Goal: Task Accomplishment & Management: Complete application form

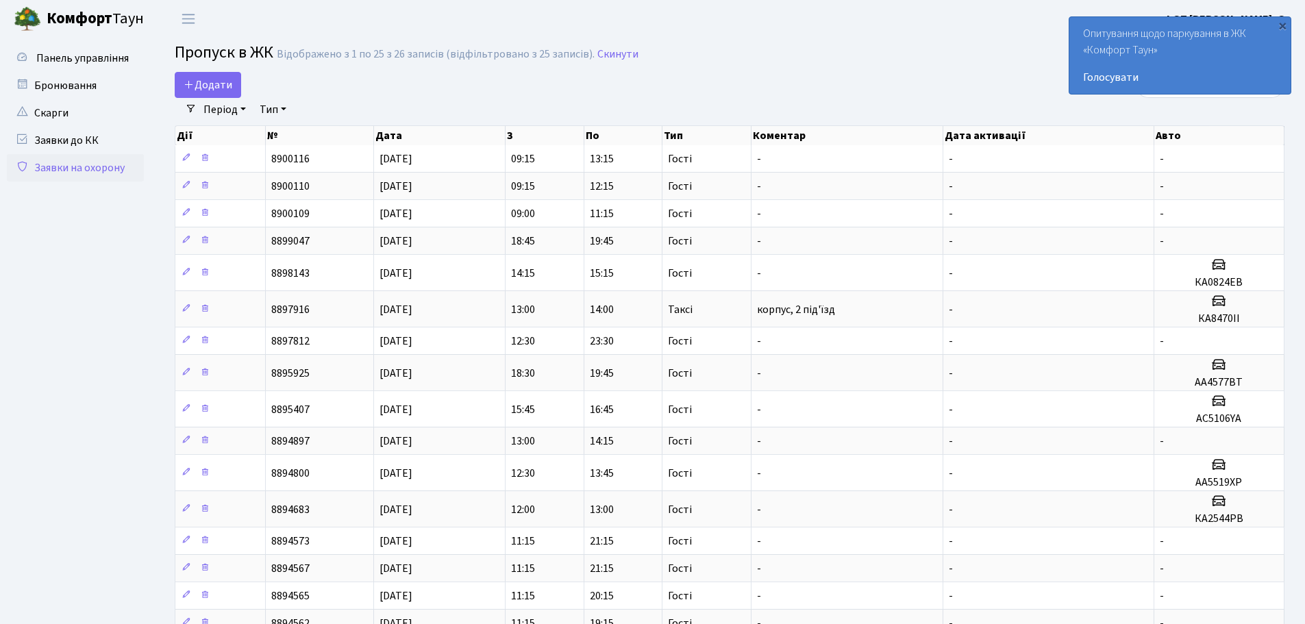
select select "25"
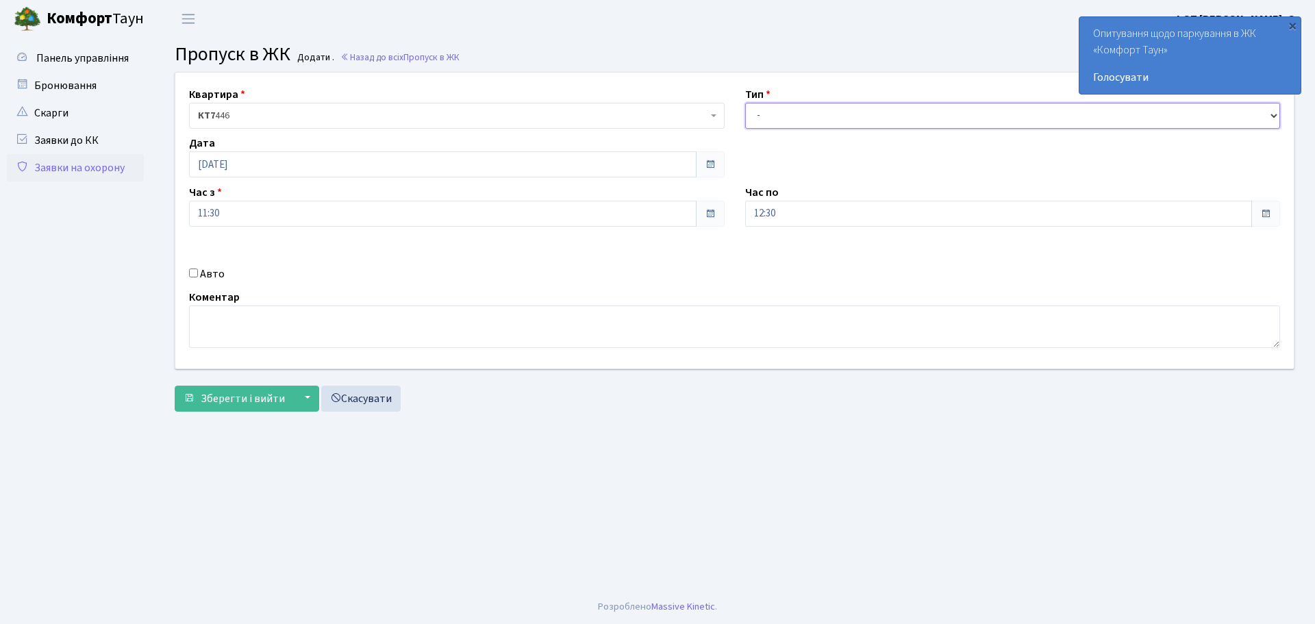
click at [789, 117] on select "- Доставка Таксі Гості Сервіс" at bounding box center [1013, 116] width 536 height 26
select select "3"
click at [745, 103] on select "- Доставка Таксі Гості Сервіс" at bounding box center [1013, 116] width 536 height 26
click at [197, 269] on input "Авто" at bounding box center [193, 273] width 9 height 9
checkbox input "true"
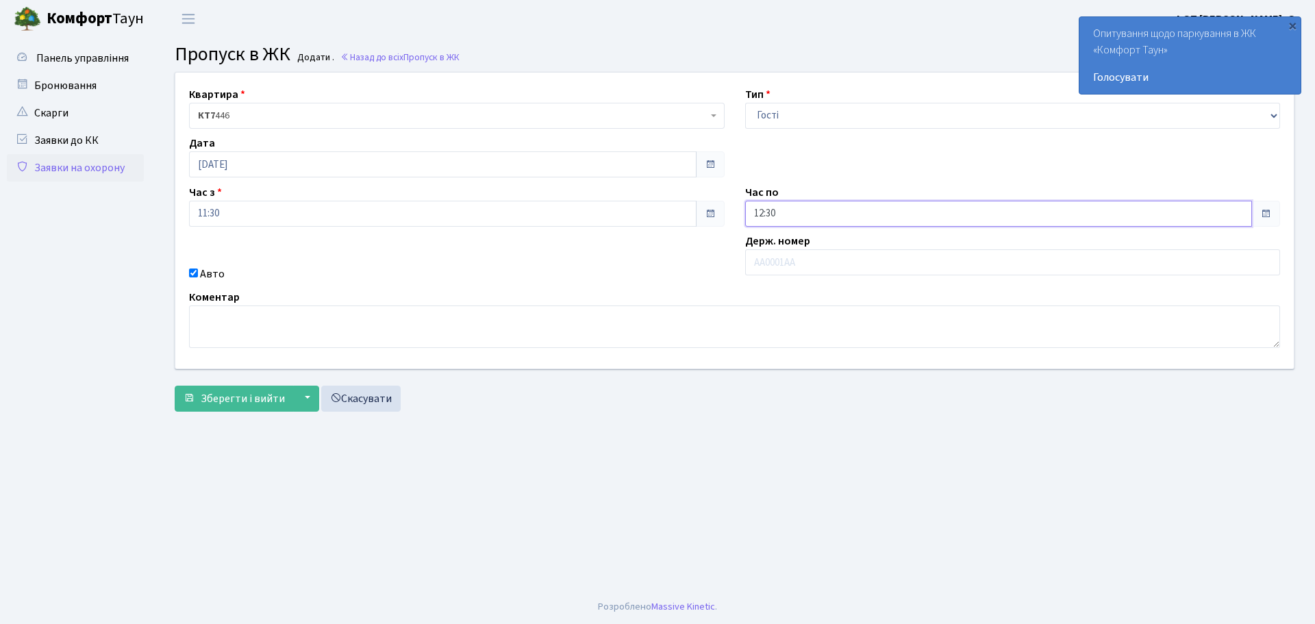
click at [800, 212] on input "12:30" at bounding box center [999, 214] width 508 height 26
type input "13:00"
click at [978, 264] on input "text" at bounding box center [1013, 262] width 536 height 26
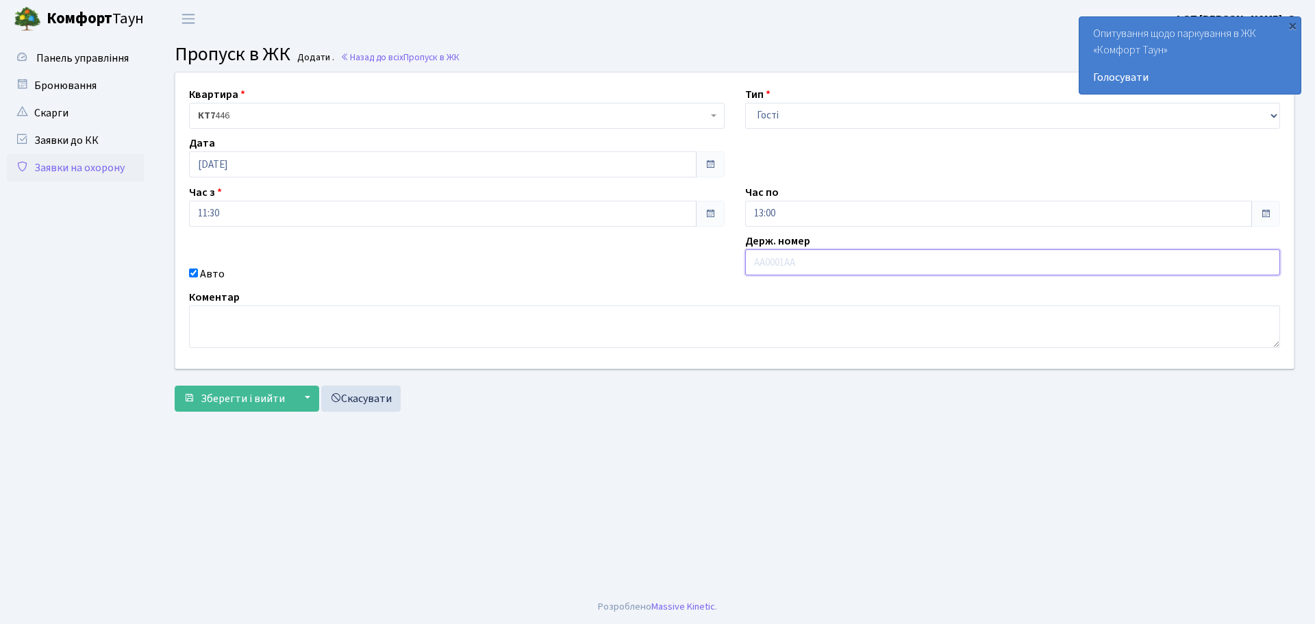
paste input "Ка 2561"
click at [767, 262] on input "Ка 2561" at bounding box center [1013, 262] width 536 height 26
click at [902, 274] on input "КА2561" at bounding box center [1013, 262] width 536 height 26
type input "КА2561ВА"
click at [251, 396] on span "Зберегти і вийти" at bounding box center [243, 398] width 84 height 15
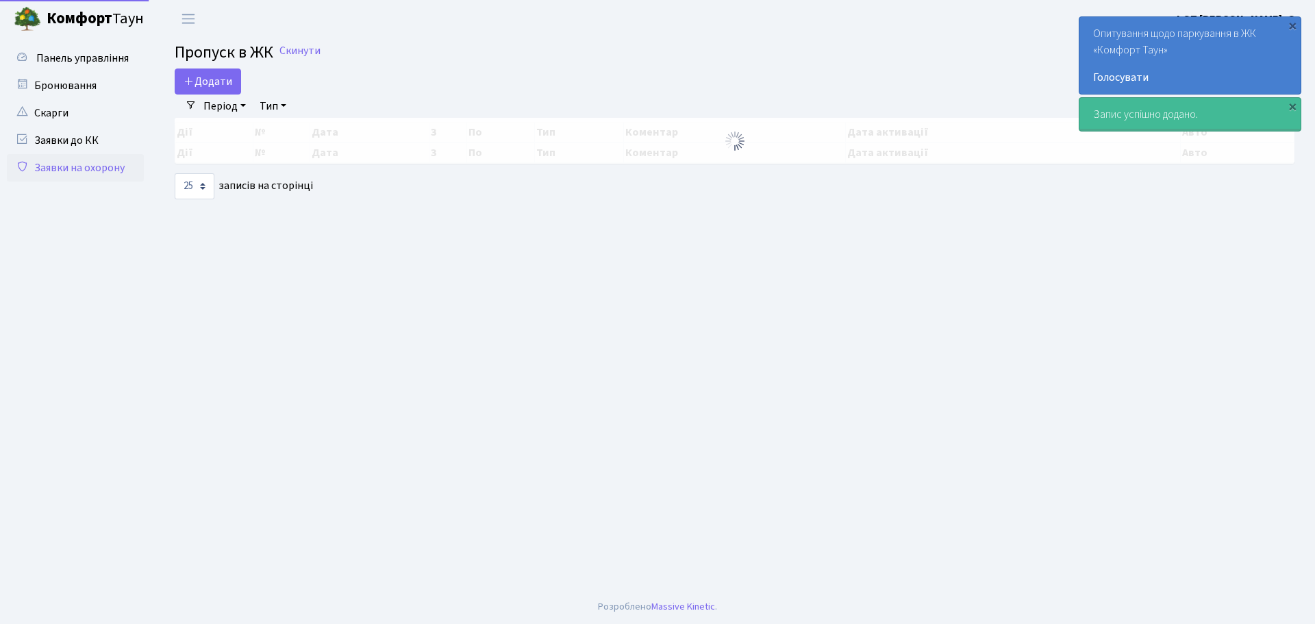
select select "25"
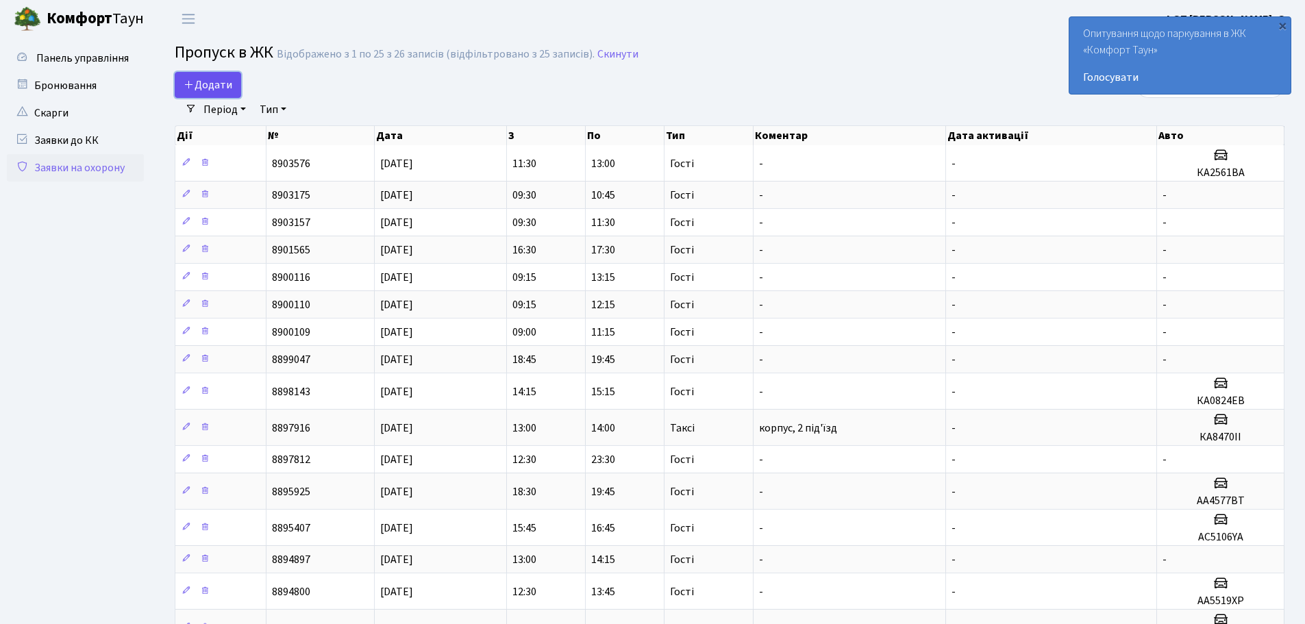
click at [230, 72] on link "Додати" at bounding box center [208, 85] width 66 height 26
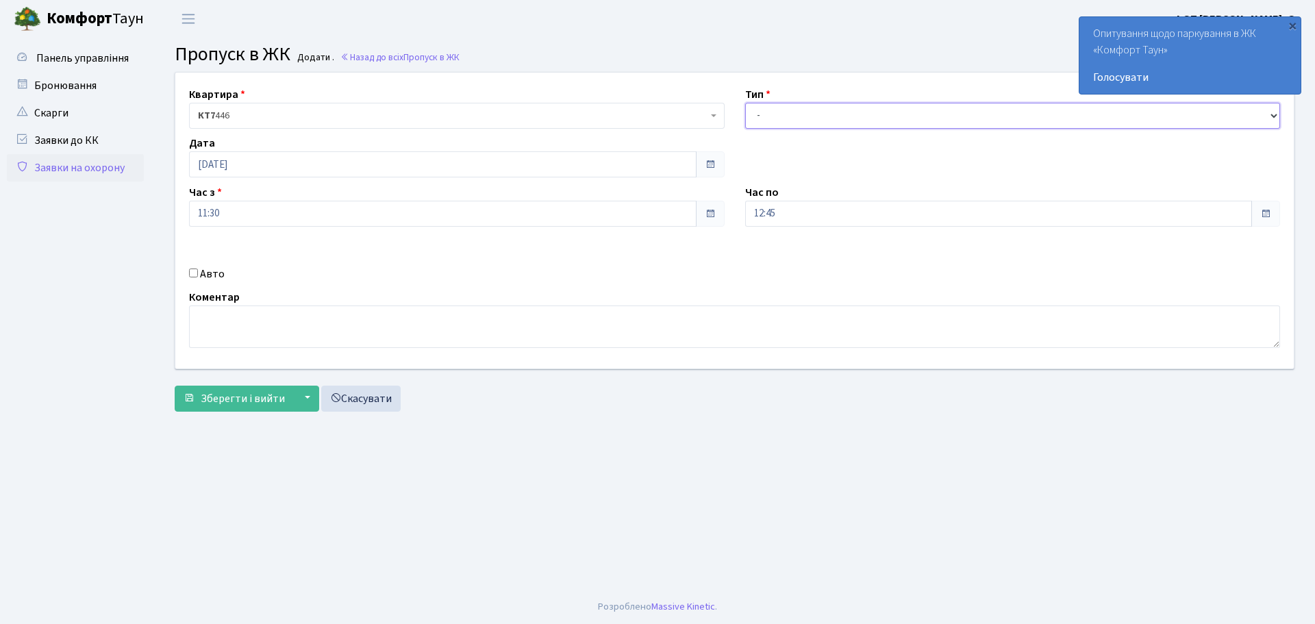
click at [788, 122] on select "- Доставка Таксі Гості Сервіс" at bounding box center [1013, 116] width 536 height 26
select select "3"
click at [745, 103] on select "- Доставка Таксі Гості Сервіс" at bounding box center [1013, 116] width 536 height 26
click at [802, 208] on input "12:45" at bounding box center [999, 214] width 508 height 26
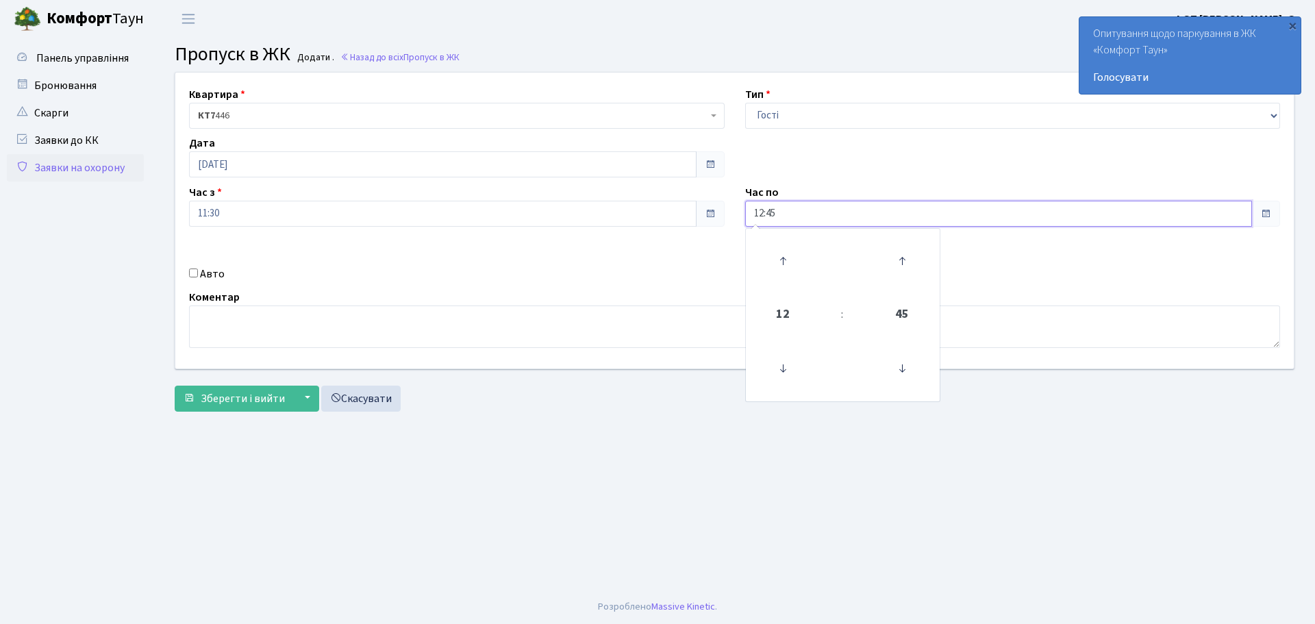
click at [802, 208] on input "12:45" at bounding box center [999, 214] width 508 height 26
type input "15:00"
click at [191, 275] on input "Авто" at bounding box center [193, 273] width 9 height 9
checkbox input "true"
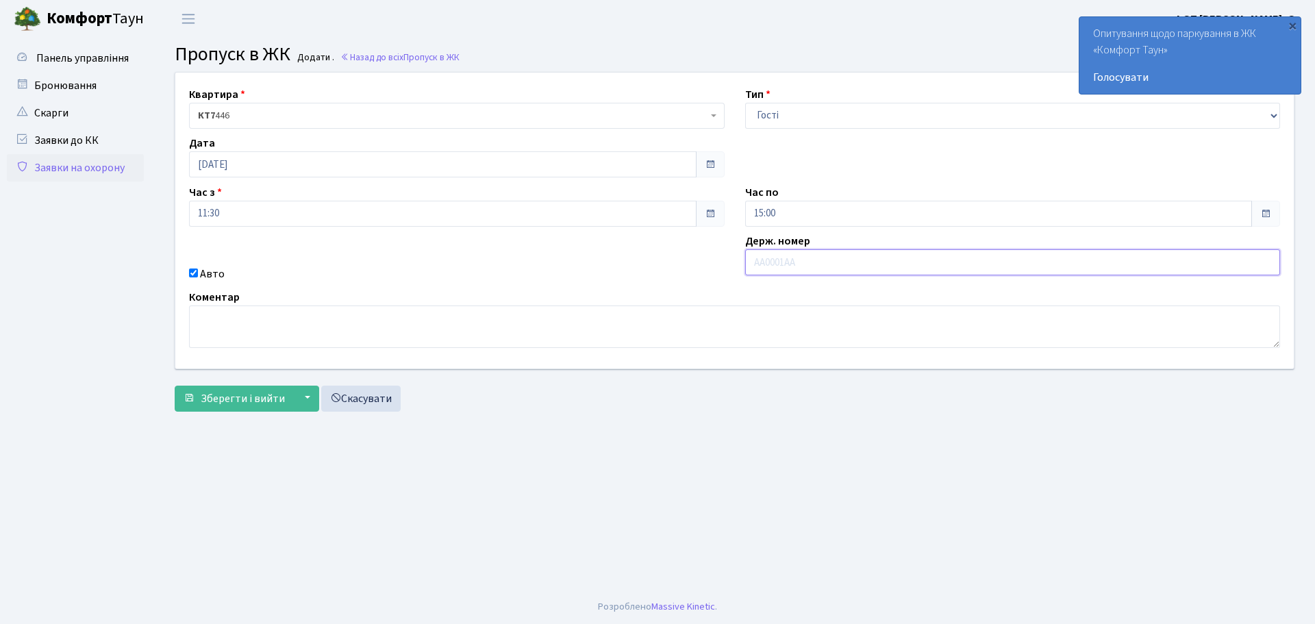
paste input "НН9373АІ"
type input "НН9373АІ"
click at [258, 399] on span "Зберегти і вийти" at bounding box center [243, 398] width 84 height 15
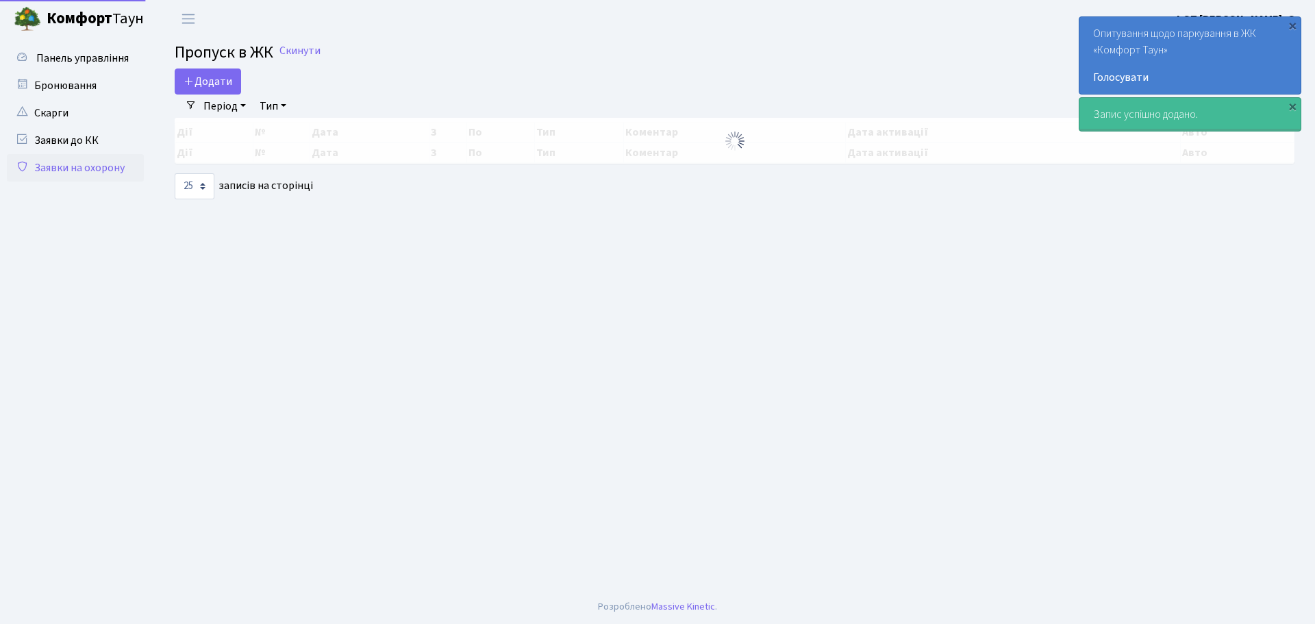
select select "25"
